Goal: Task Accomplishment & Management: Manage account settings

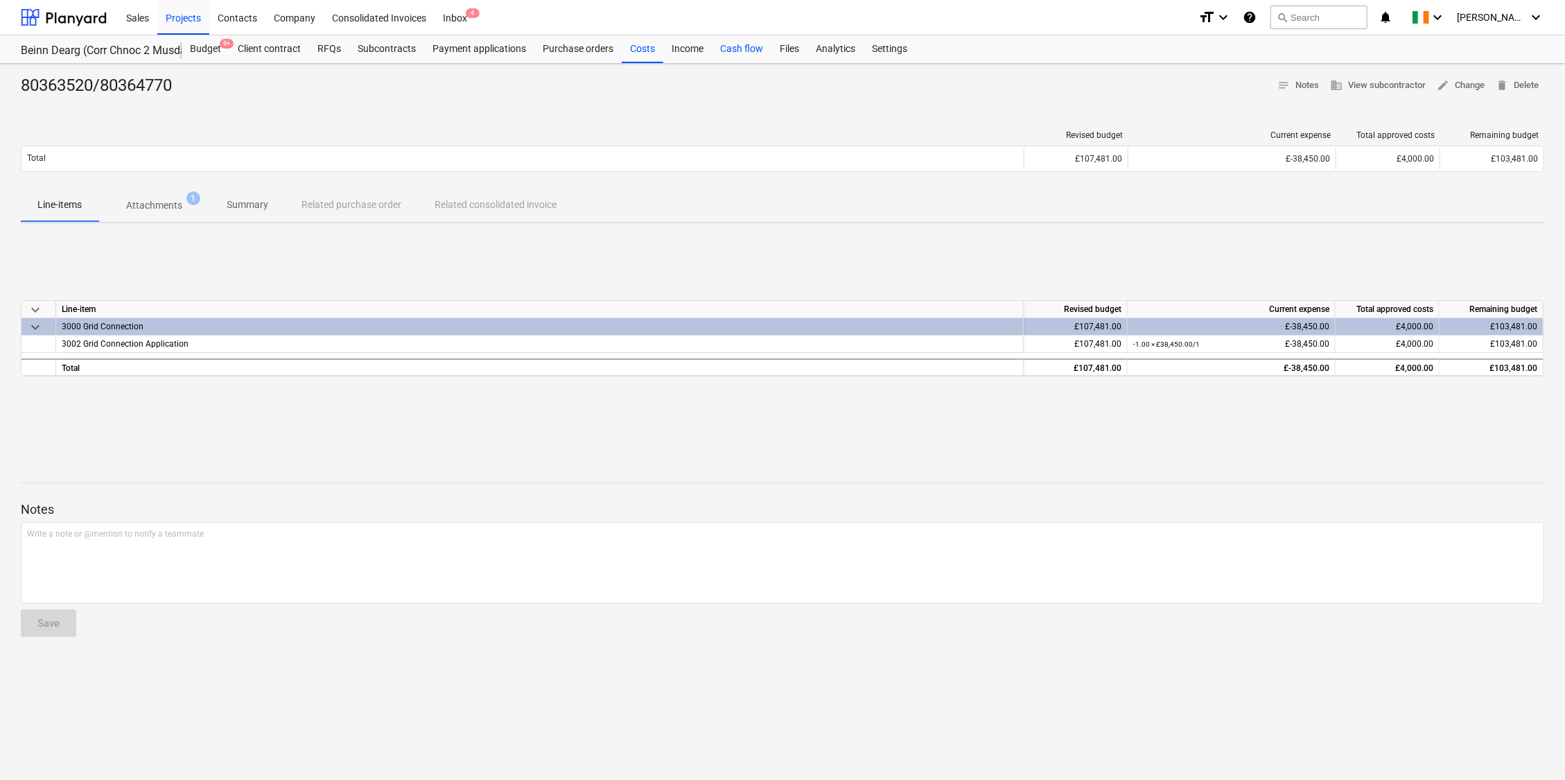
click at [744, 48] on div "Cash flow" at bounding box center [742, 49] width 60 height 28
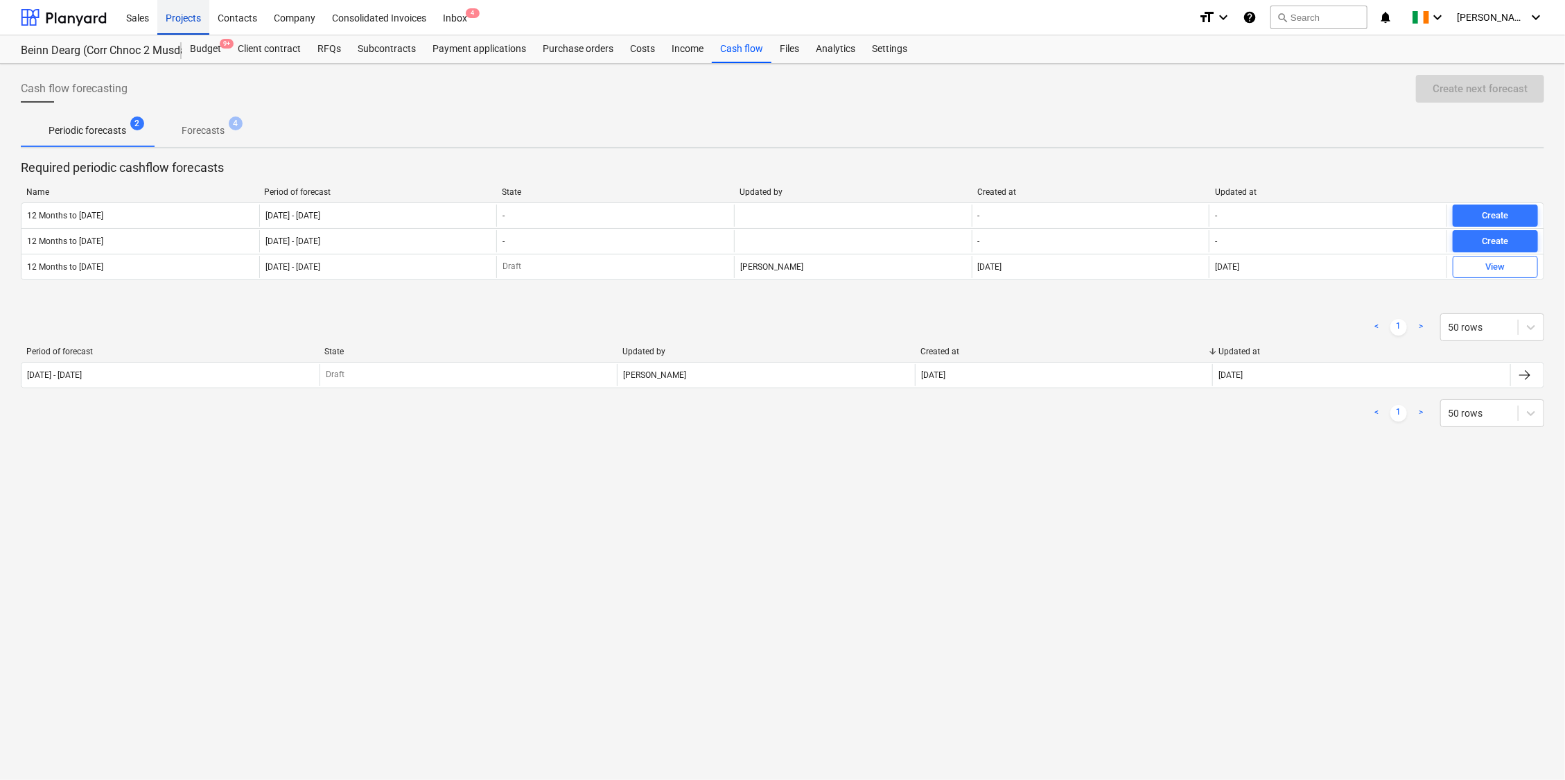
click at [186, 18] on div "Projects" at bounding box center [183, 16] width 52 height 35
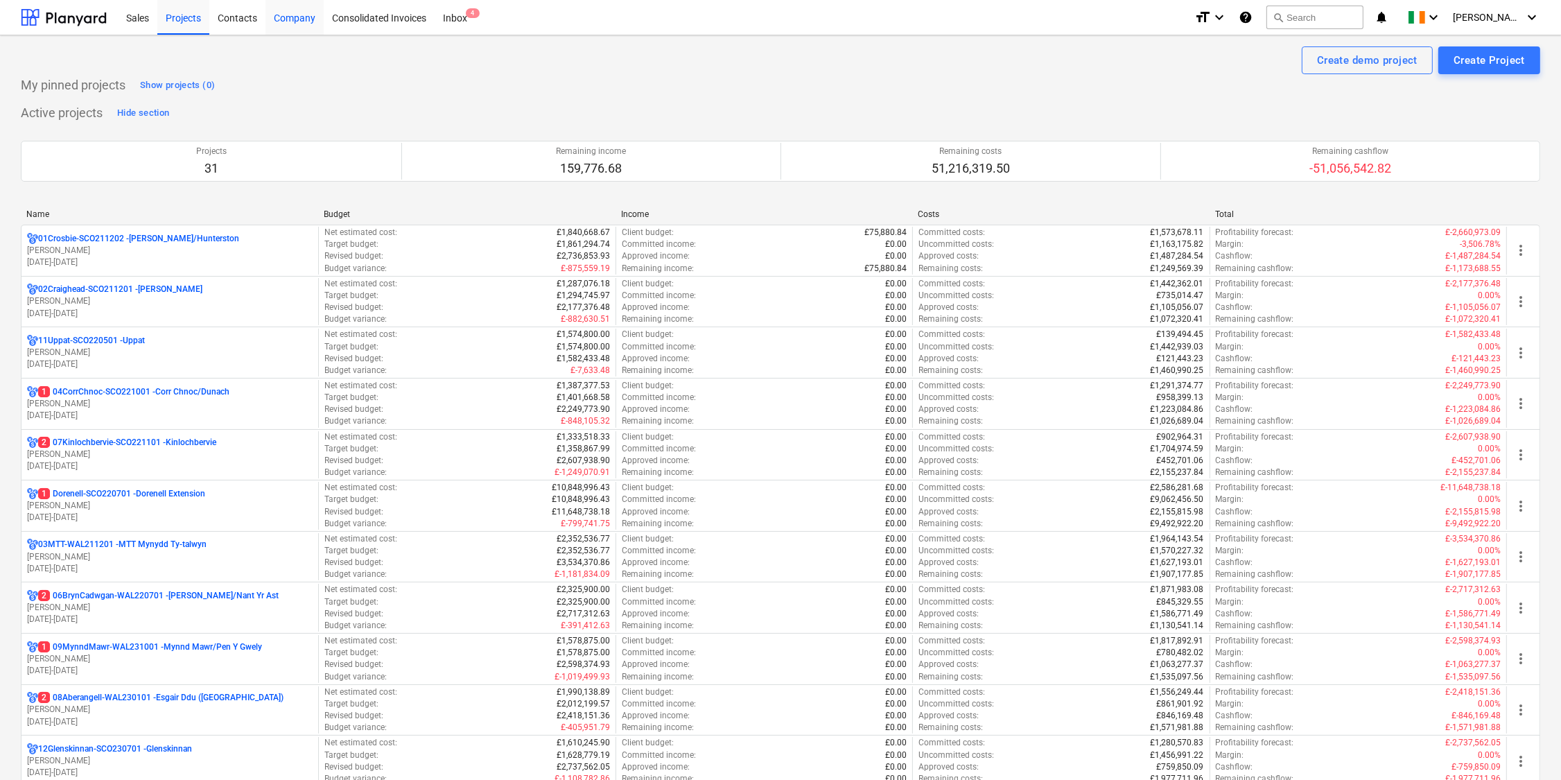
click at [288, 18] on div "Company" at bounding box center [295, 16] width 58 height 35
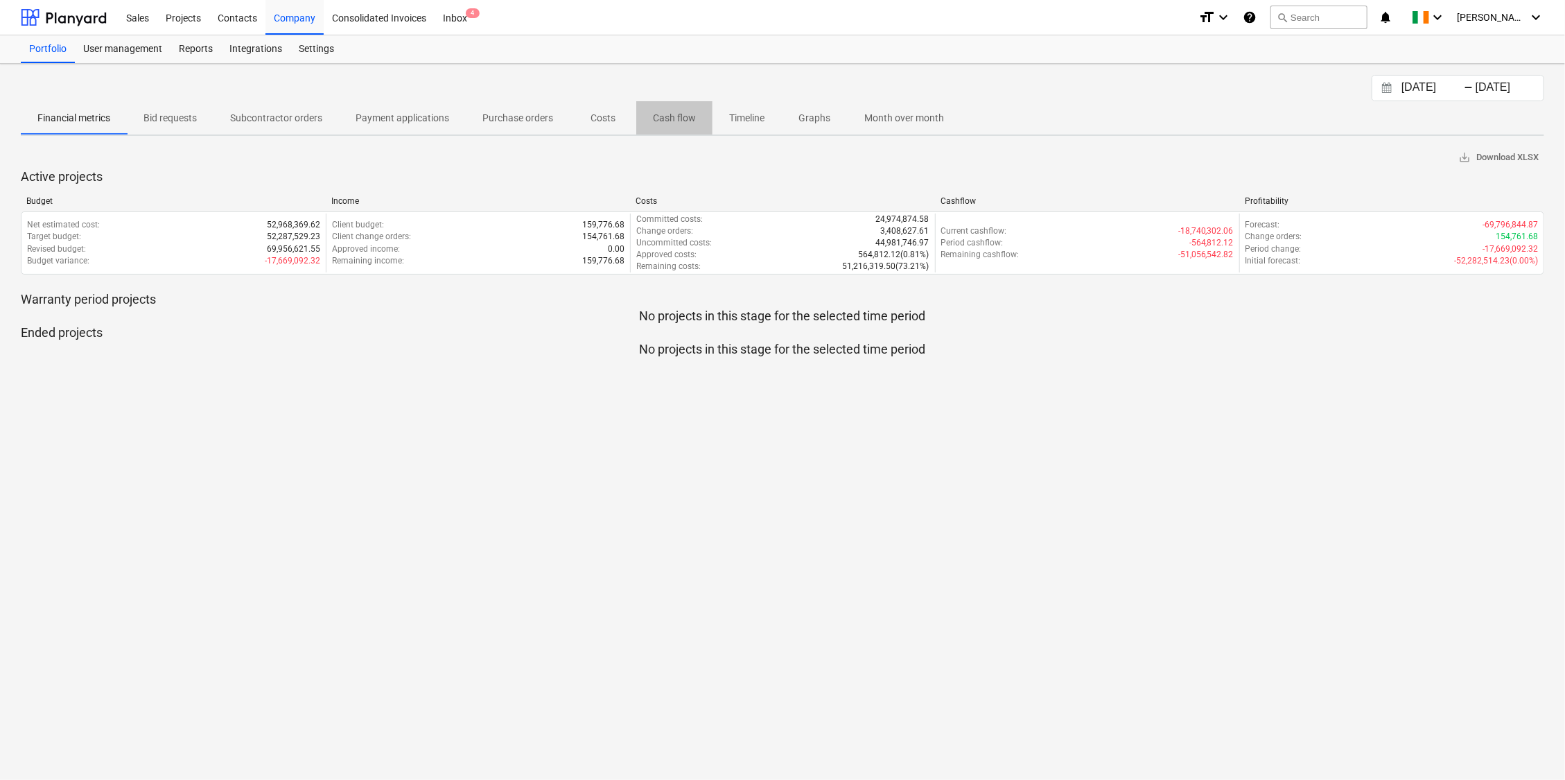
click at [679, 116] on p "Cash flow" at bounding box center [674, 118] width 43 height 15
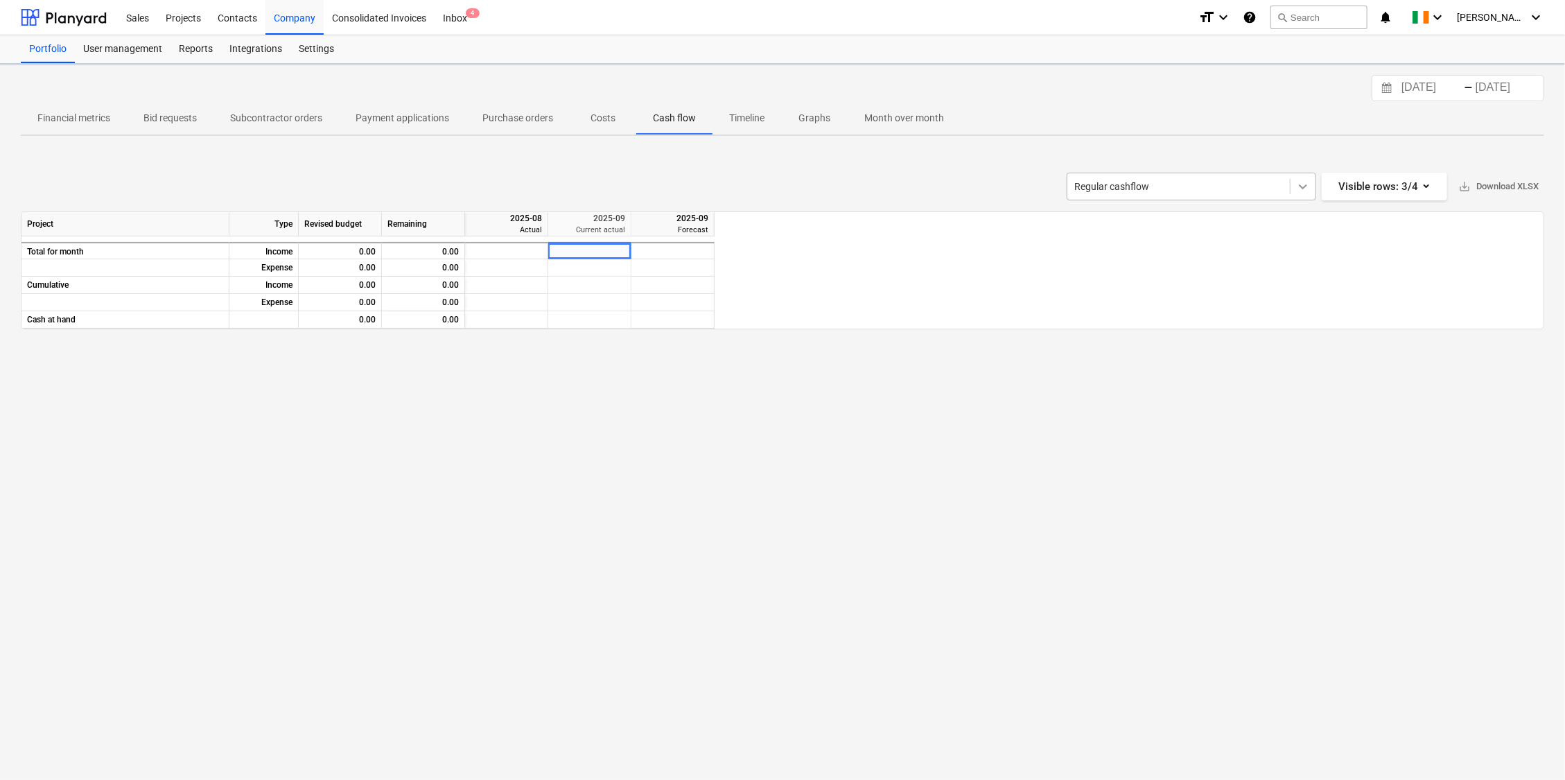
click at [1296, 185] on div "Regular cashflow Visible rows : 3/4 save_alt Download XLSX Project Type Revised…" at bounding box center [783, 251] width 1524 height 157
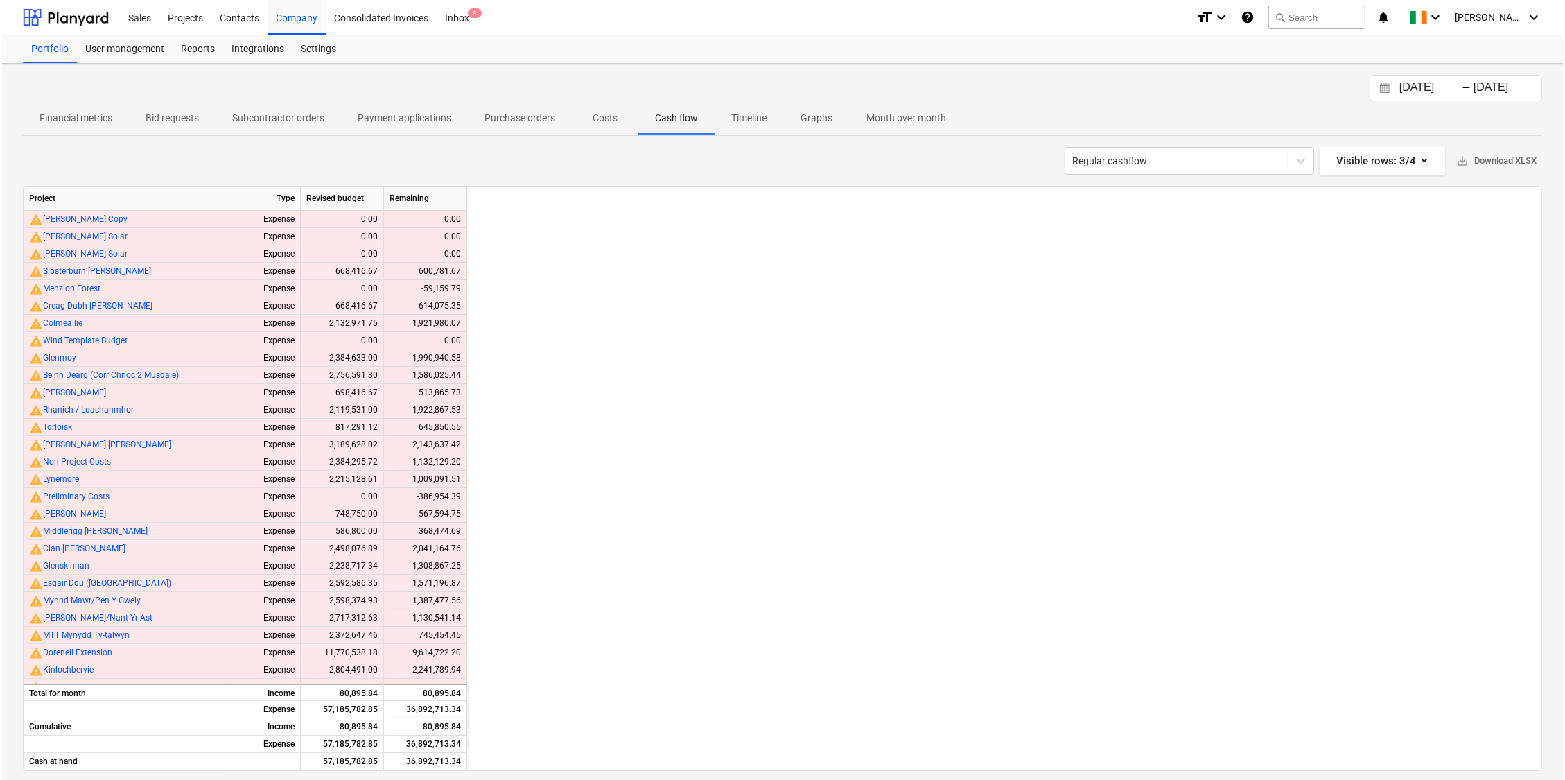
scroll to position [0, 2496]
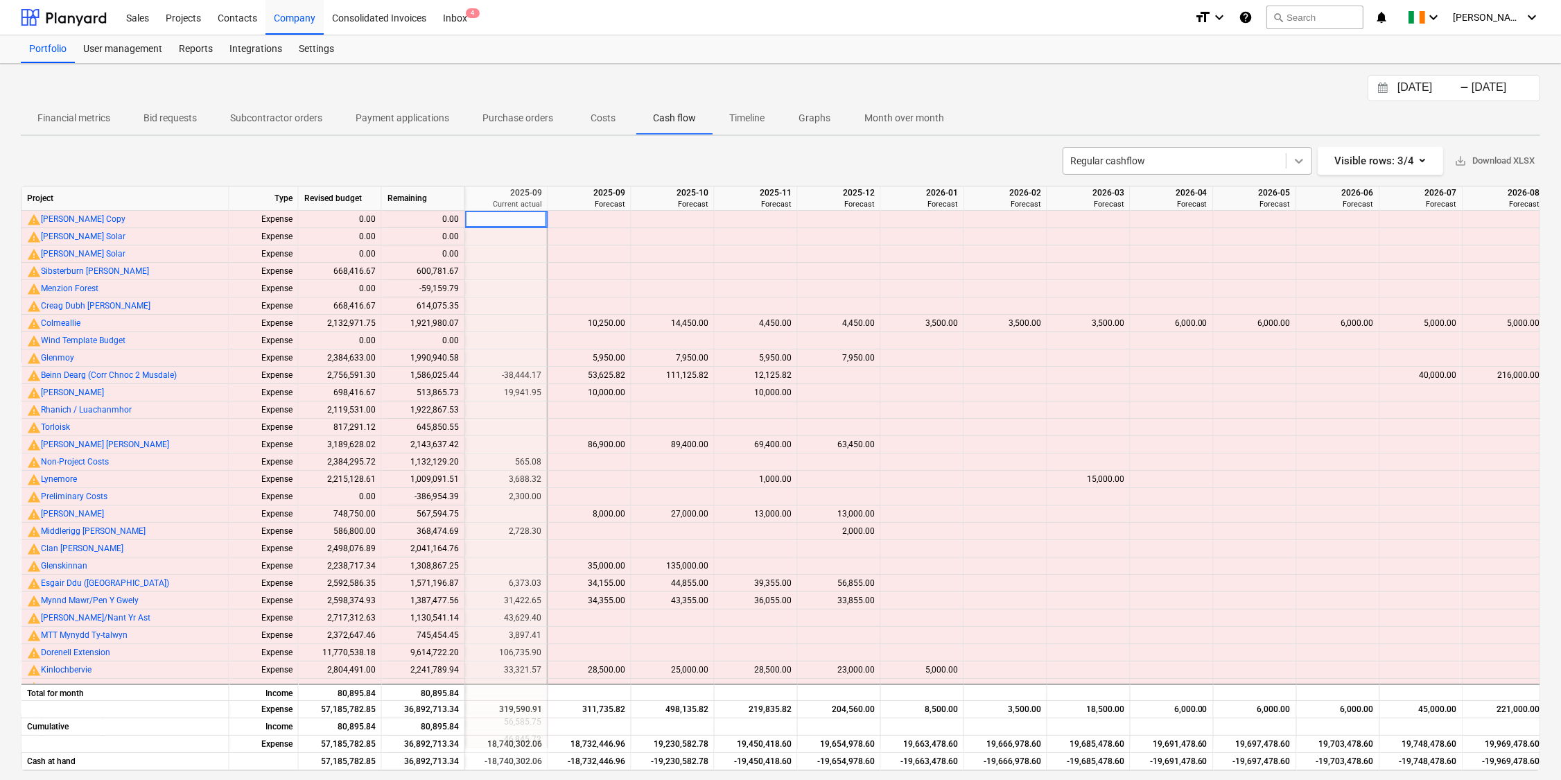
click at [1296, 159] on icon at bounding box center [1299, 161] width 14 height 14
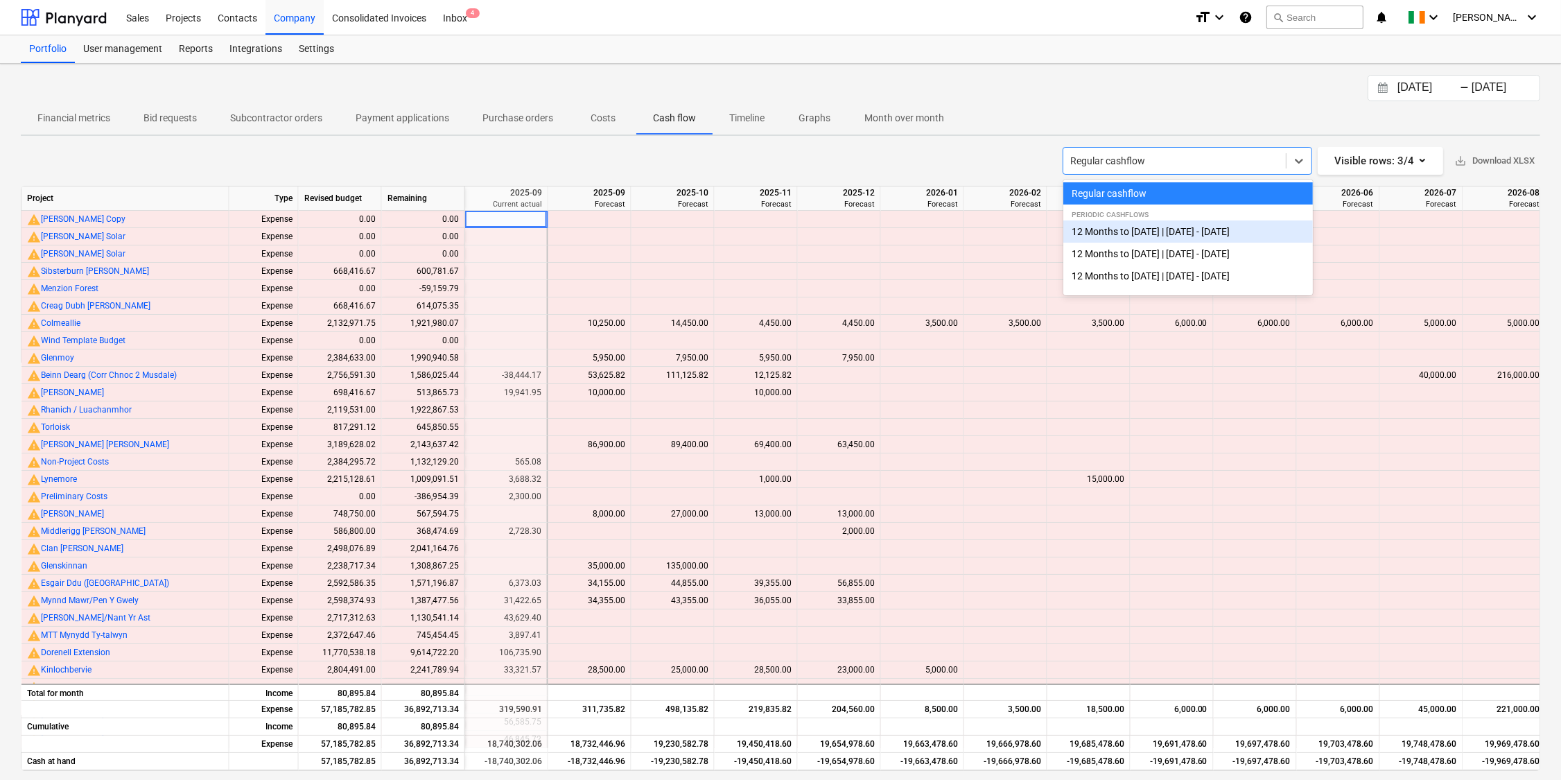
click at [1107, 232] on div "12 Months to [DATE] | [DATE] - [DATE]" at bounding box center [1189, 231] width 250 height 22
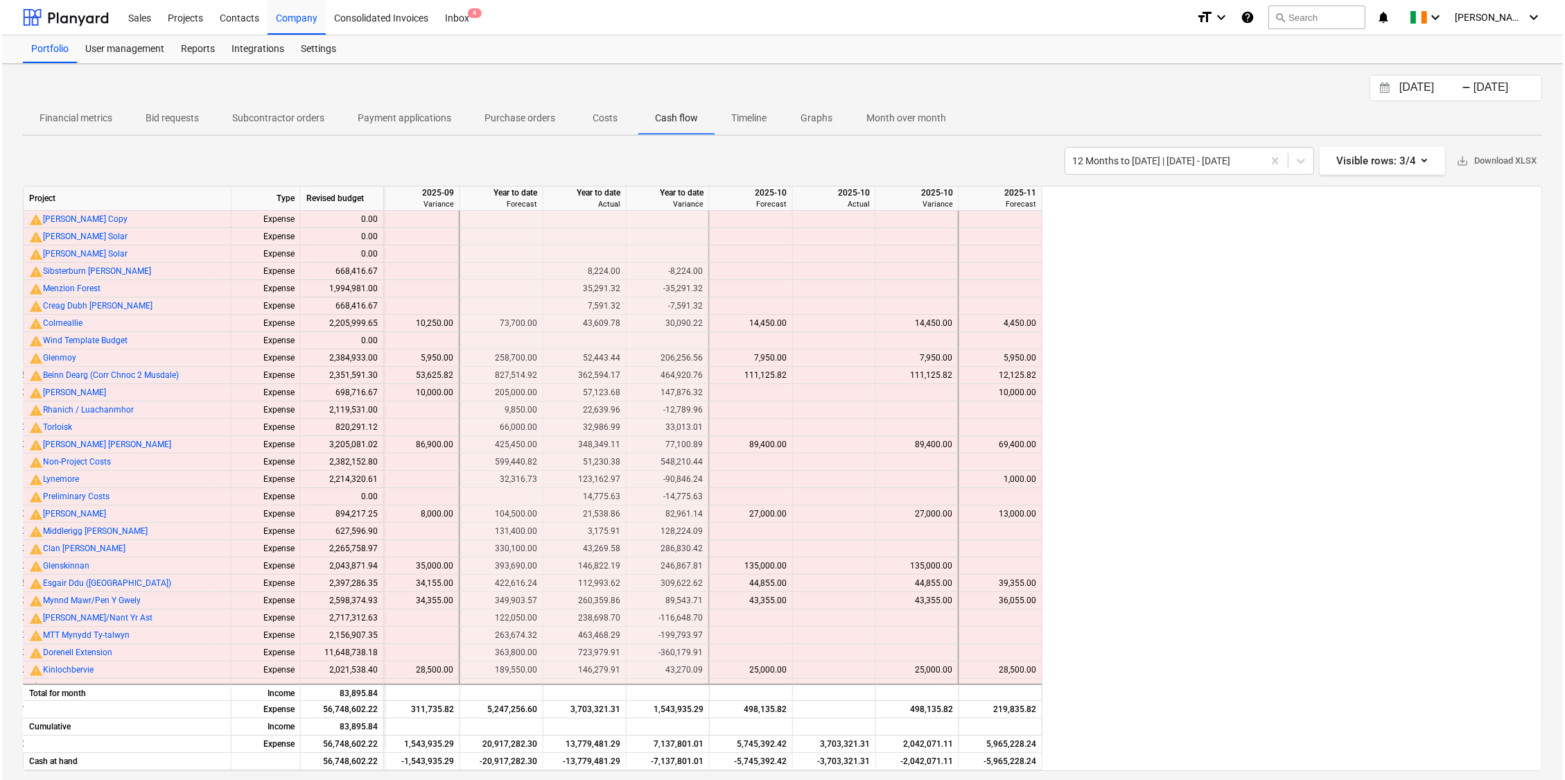
scroll to position [0, 842]
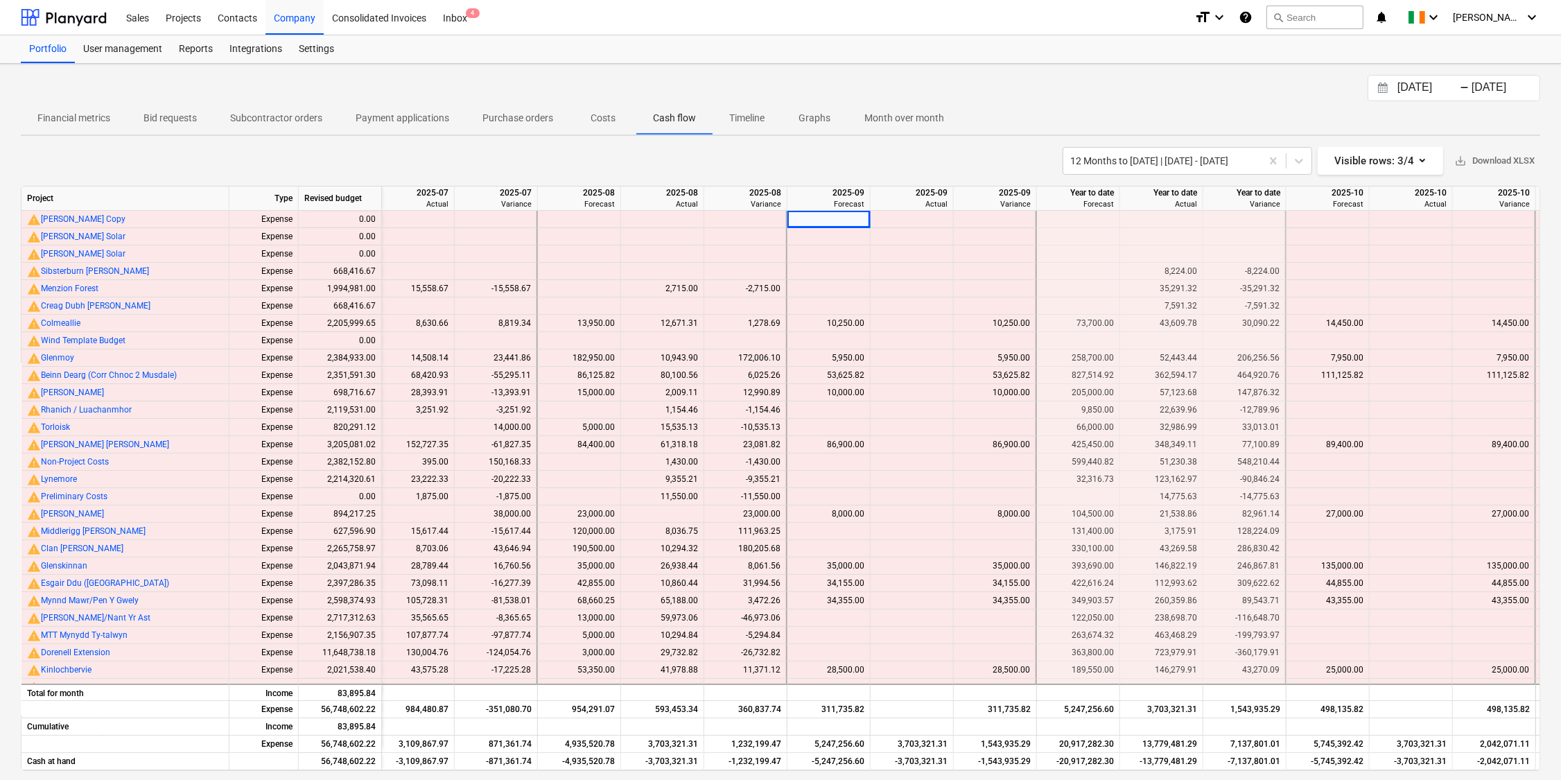
click at [600, 118] on p "Costs" at bounding box center [603, 118] width 33 height 15
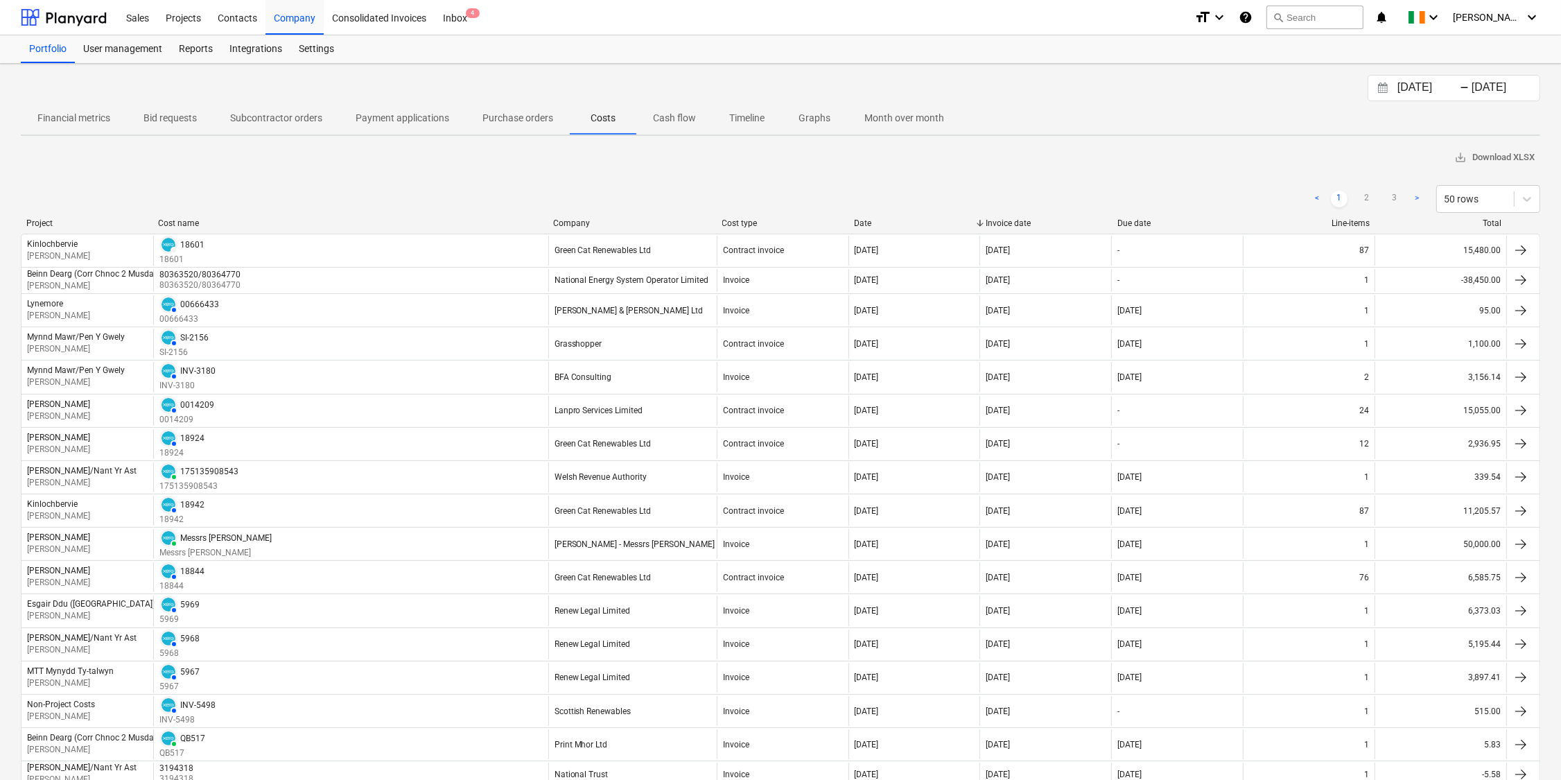
click at [1406, 87] on input "[DATE]" at bounding box center [1430, 87] width 71 height 19
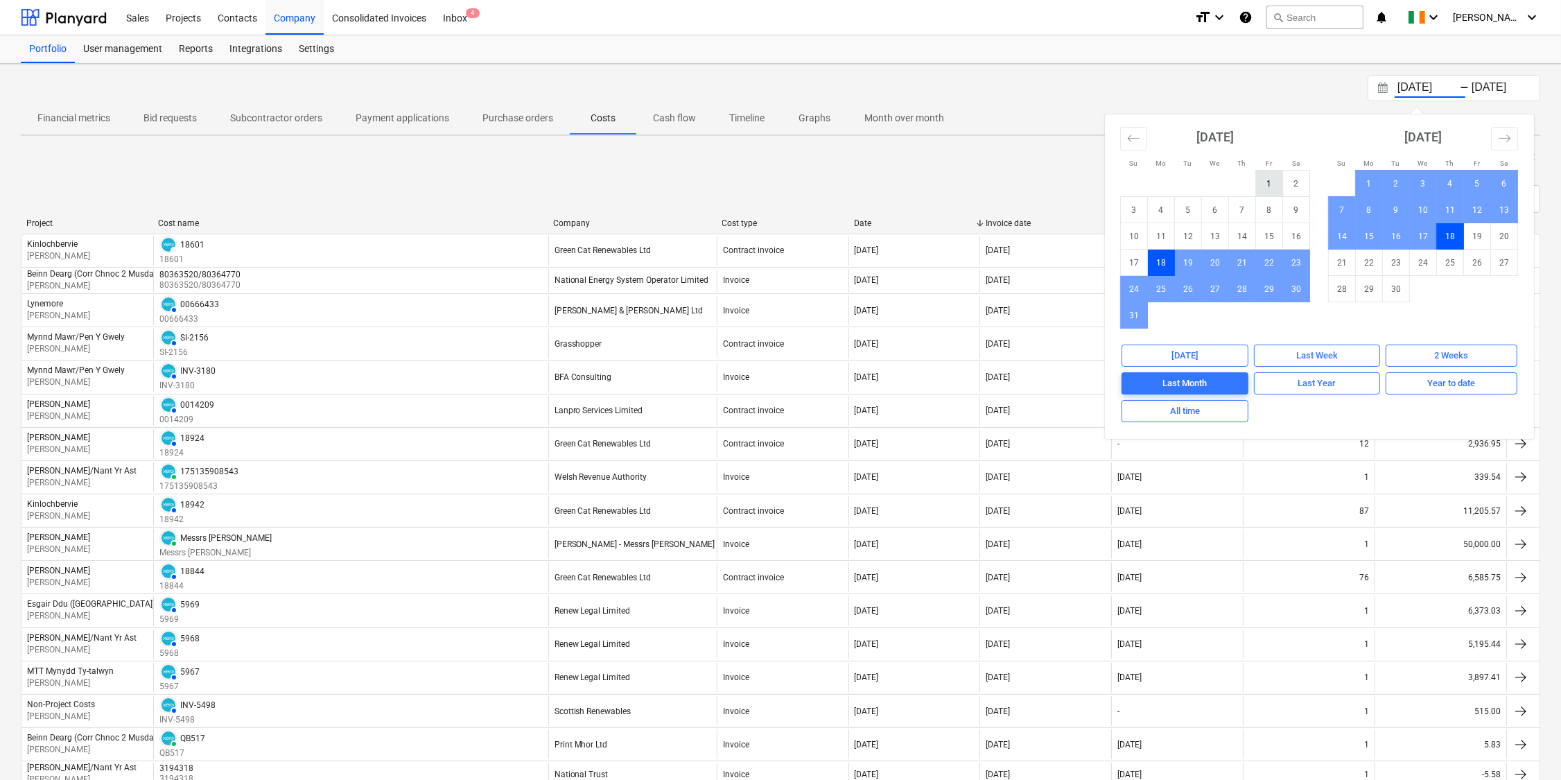
drag, startPoint x: 1273, startPoint y: 179, endPoint x: 1237, endPoint y: 221, distance: 55.6
click at [1272, 179] on td "1" at bounding box center [1269, 184] width 27 height 26
type input "[DATE]"
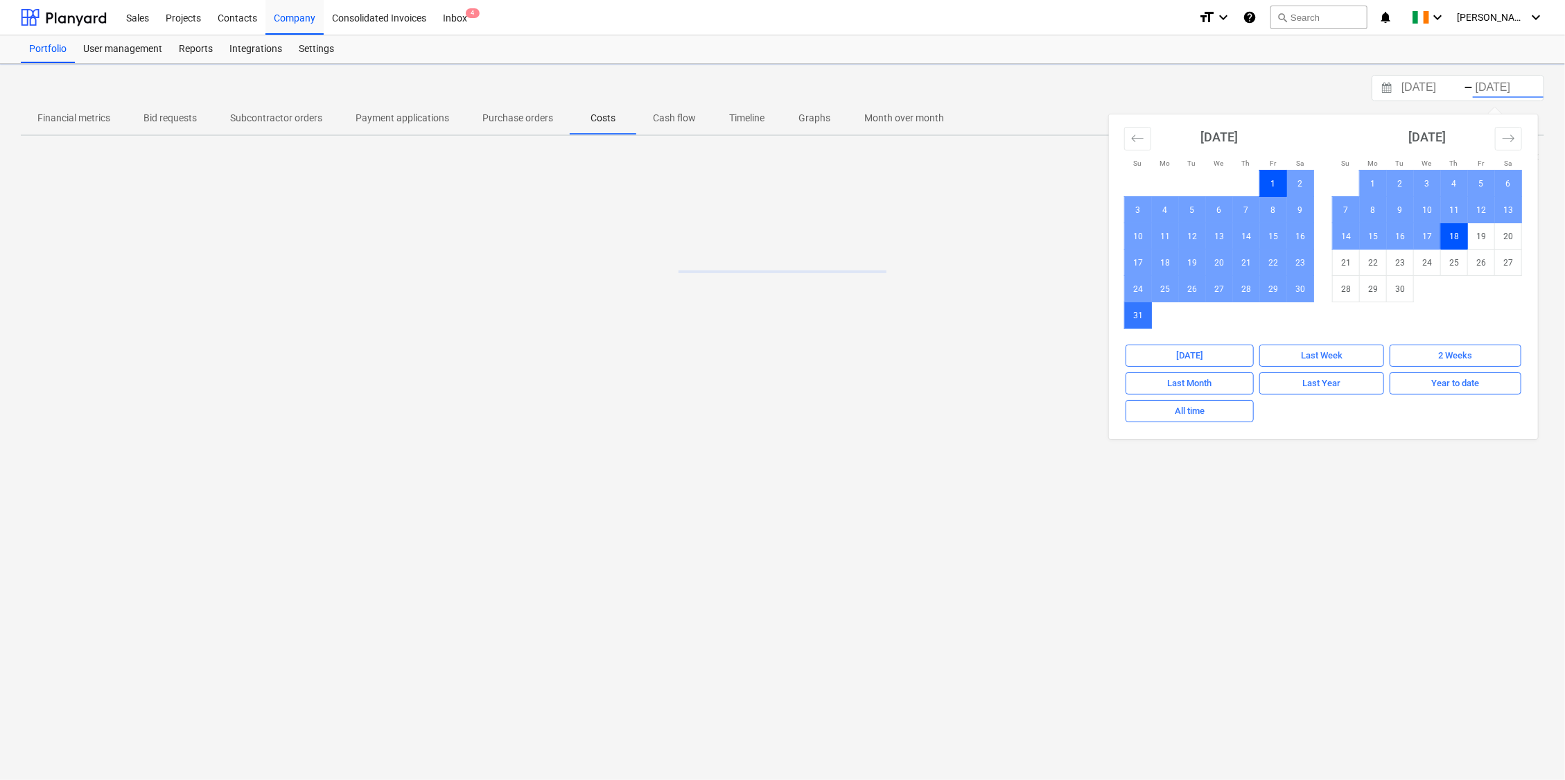
click at [1140, 314] on td "31" at bounding box center [1138, 315] width 27 height 26
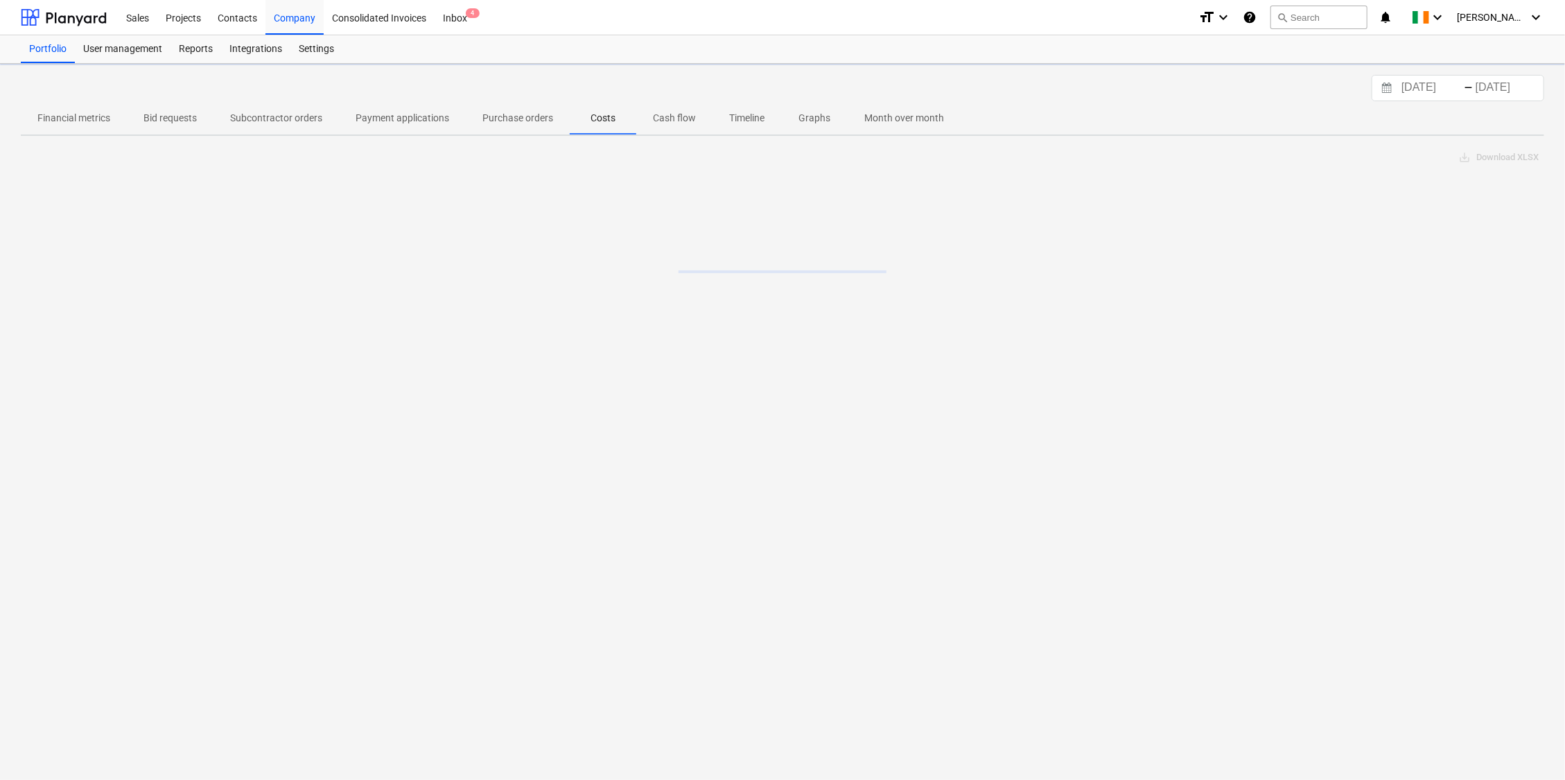
type input "[DATE]"
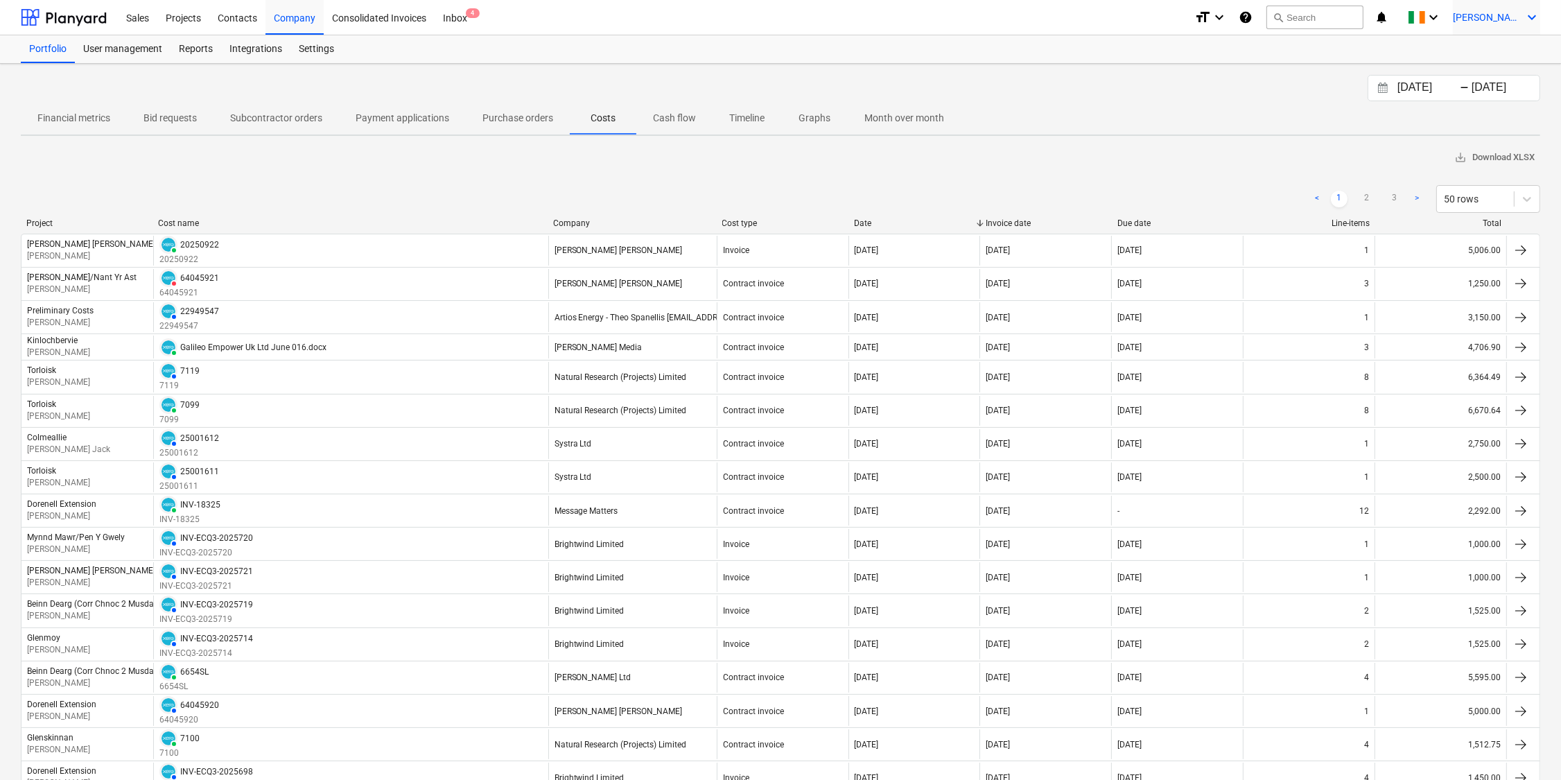
click at [1534, 11] on icon "keyboard_arrow_down" at bounding box center [1532, 17] width 17 height 17
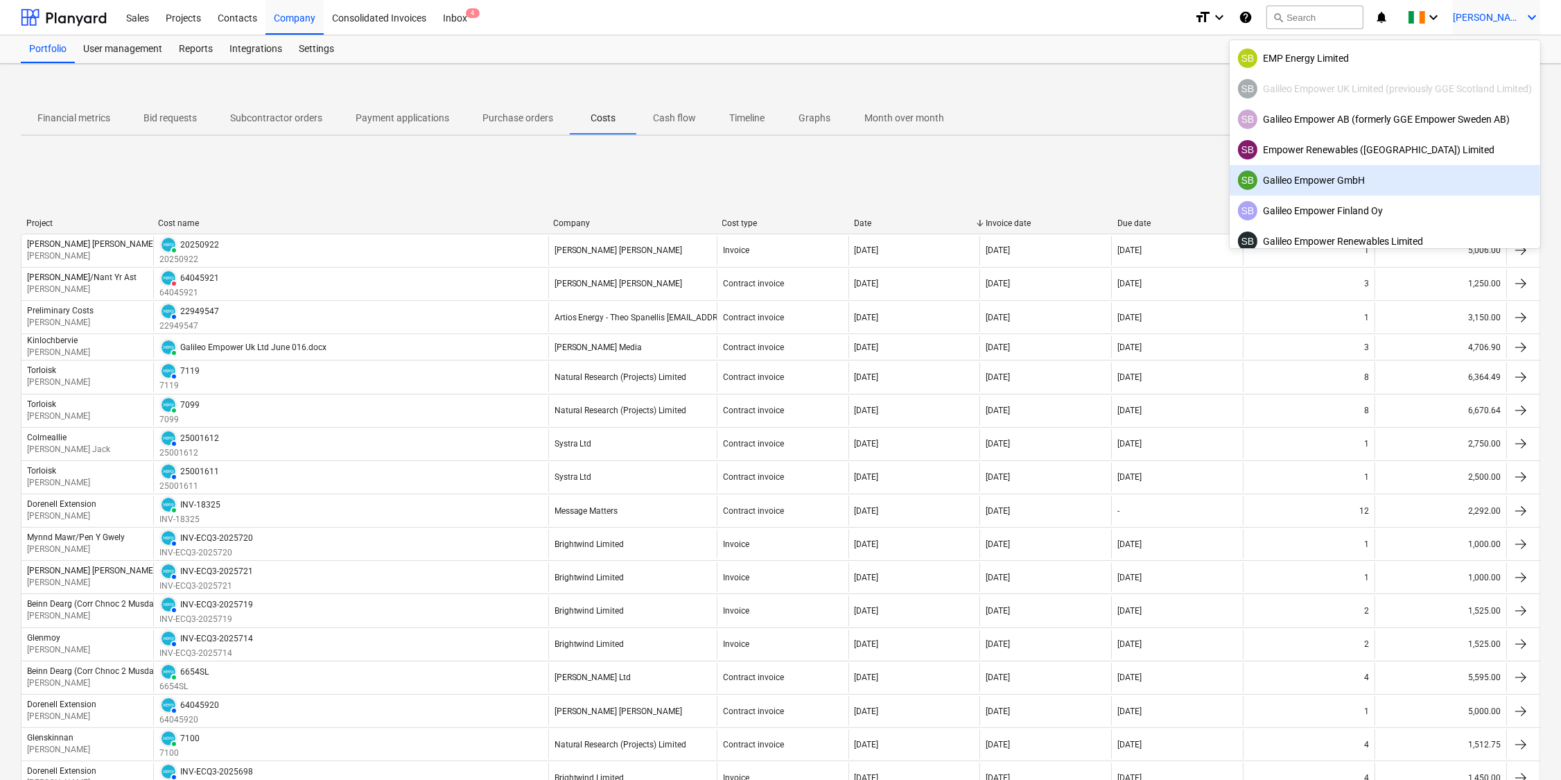
click at [1312, 184] on div "SB Galileo Empower GmbH" at bounding box center [1385, 180] width 294 height 19
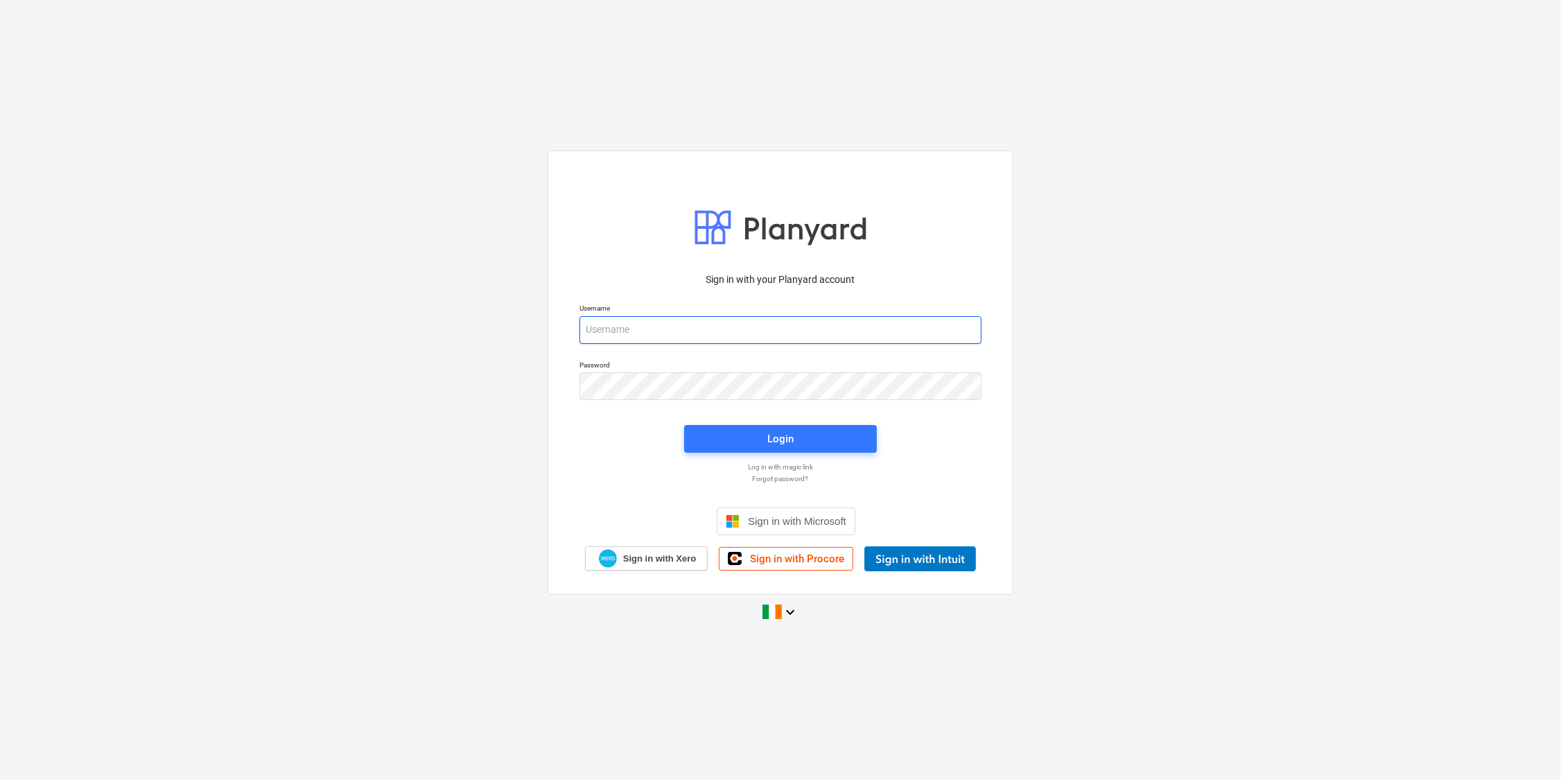
type input "[EMAIL_ADDRESS][DOMAIN_NAME]"
